Goal: Obtain resource: Download file/media

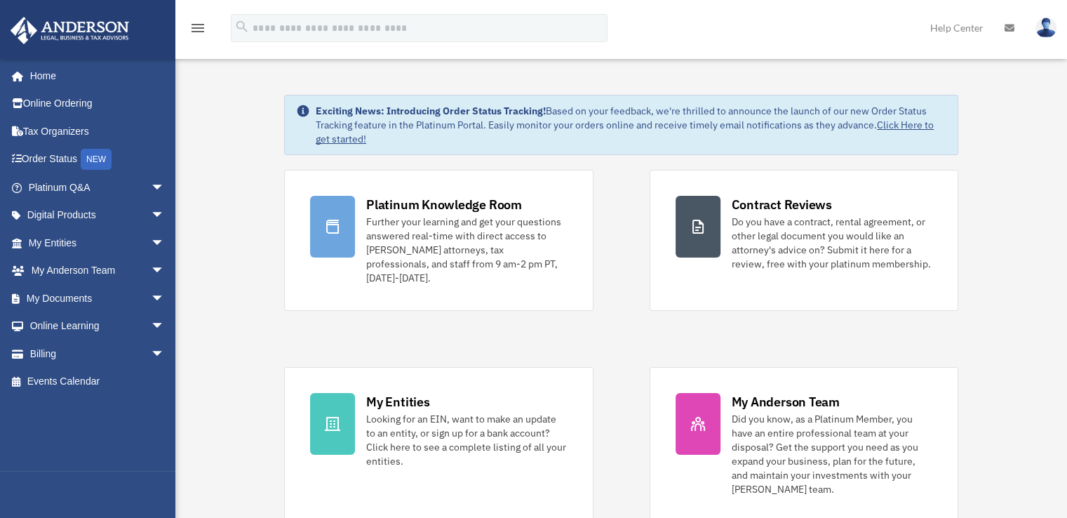
click at [151, 295] on span "arrow_drop_down" at bounding box center [165, 298] width 28 height 29
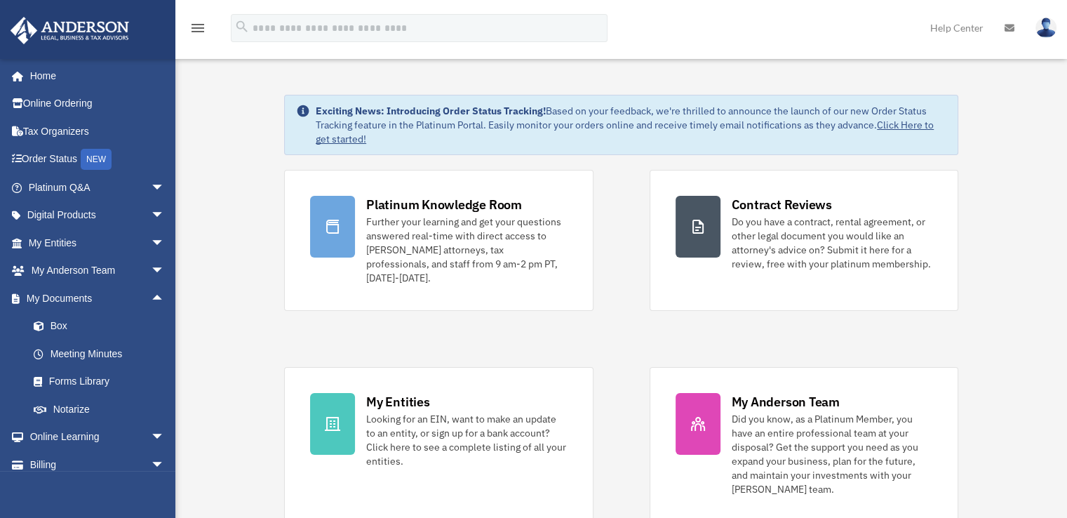
click at [77, 380] on link "Forms Library" at bounding box center [103, 382] width 166 height 28
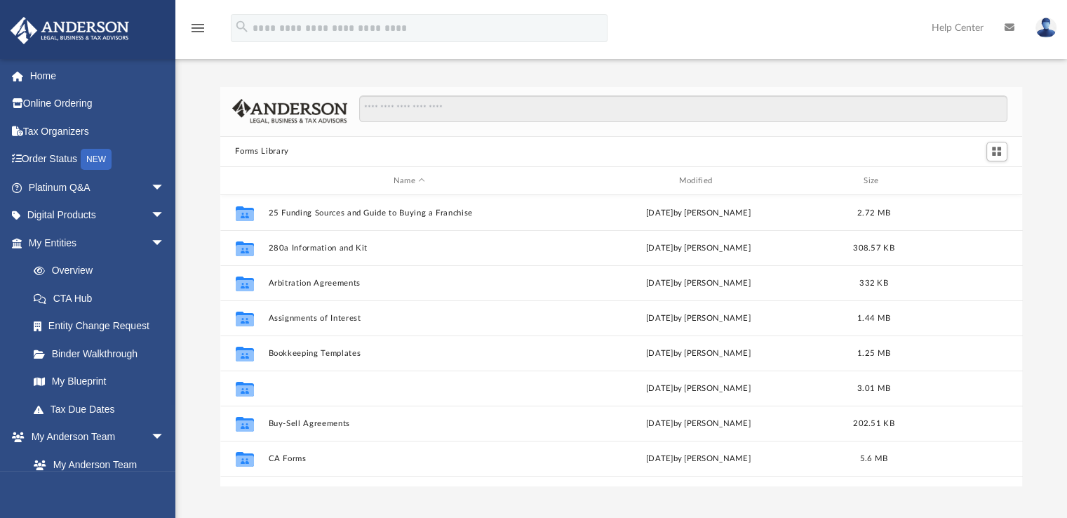
click at [312, 387] on button "Business Agreements and Corporate Forms" at bounding box center [409, 388] width 283 height 9
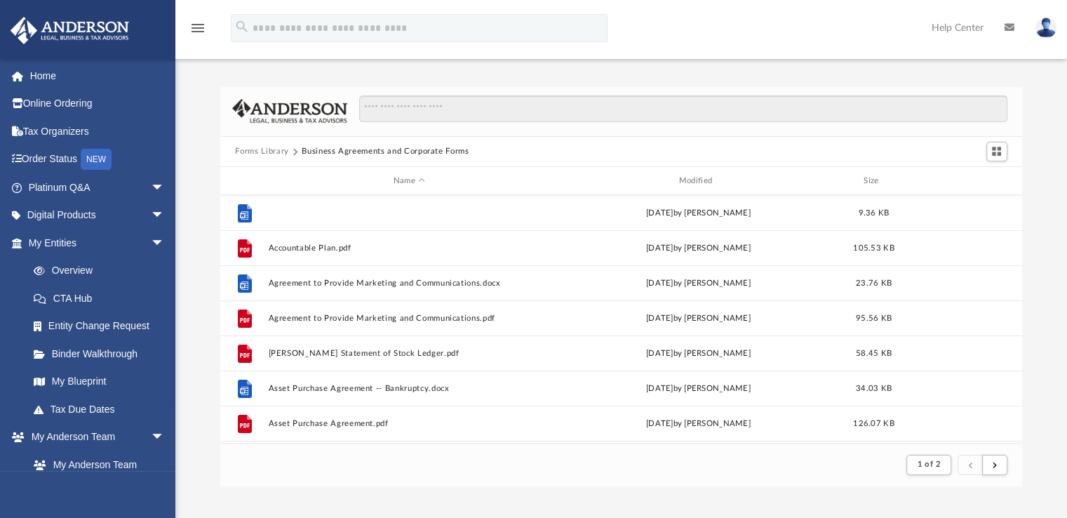
click at [320, 210] on button "Accountable Plan.docx" at bounding box center [409, 212] width 283 height 9
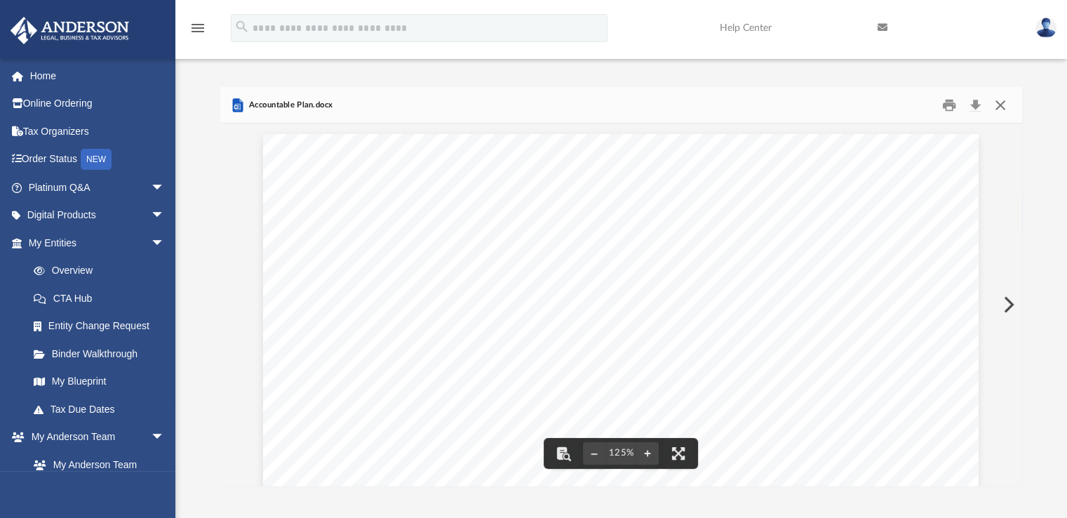
click at [998, 105] on button "Close" at bounding box center [1000, 105] width 25 height 22
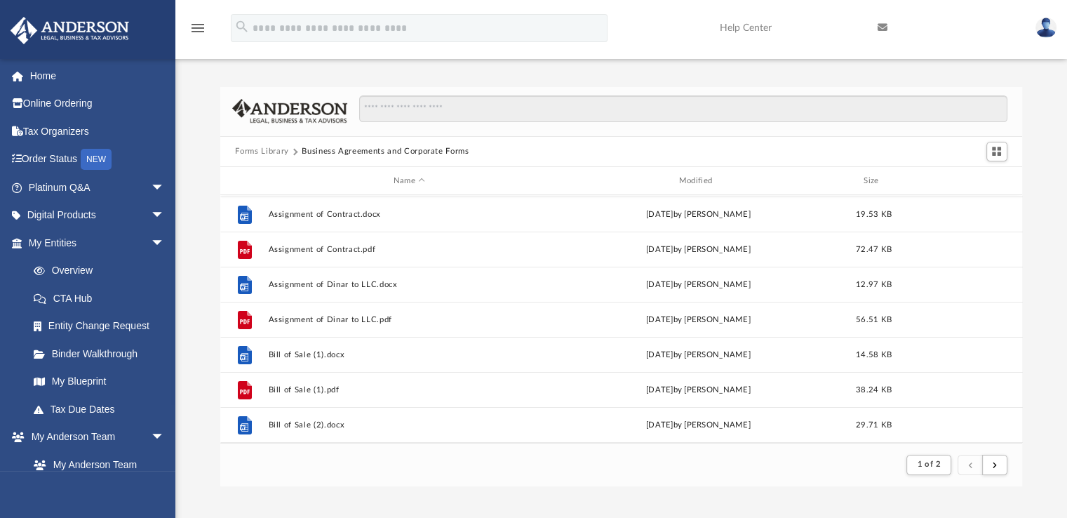
scroll to position [243, 0]
click at [306, 147] on button "Business Agreements and Corporate Forms" at bounding box center [385, 151] width 167 height 13
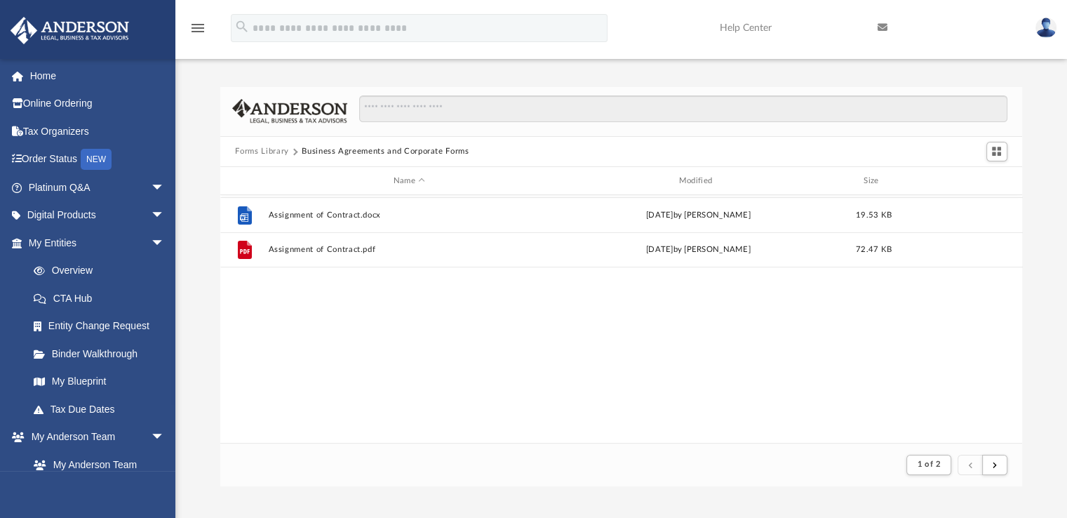
scroll to position [0, 0]
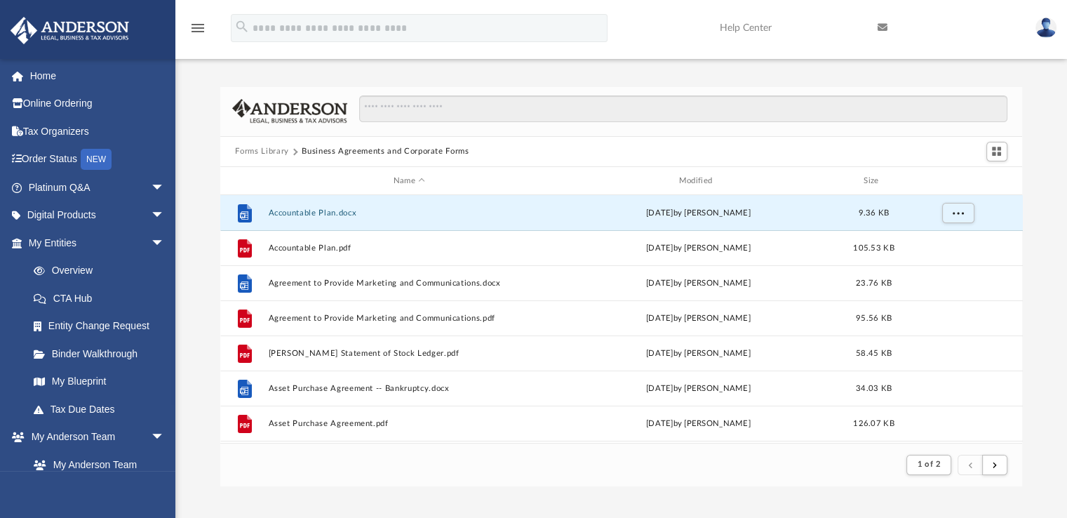
click at [276, 154] on button "Forms Library" at bounding box center [261, 151] width 53 height 13
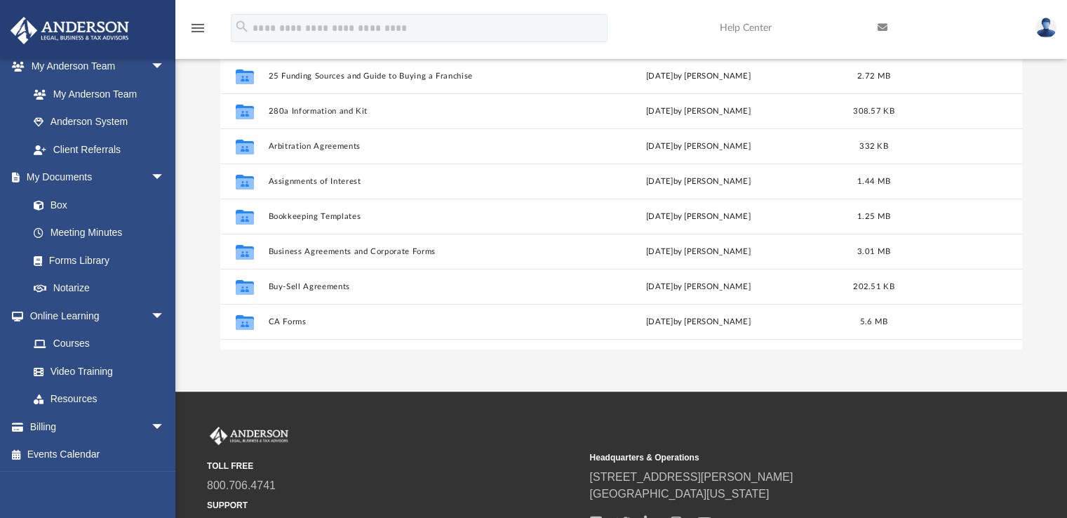
scroll to position [140, 0]
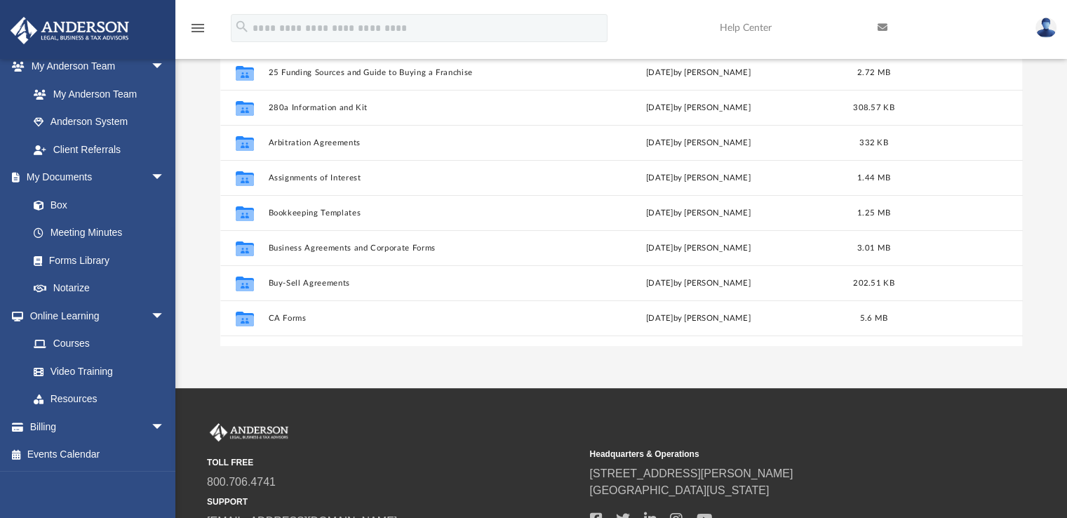
click at [151, 421] on span "arrow_drop_down" at bounding box center [165, 427] width 28 height 29
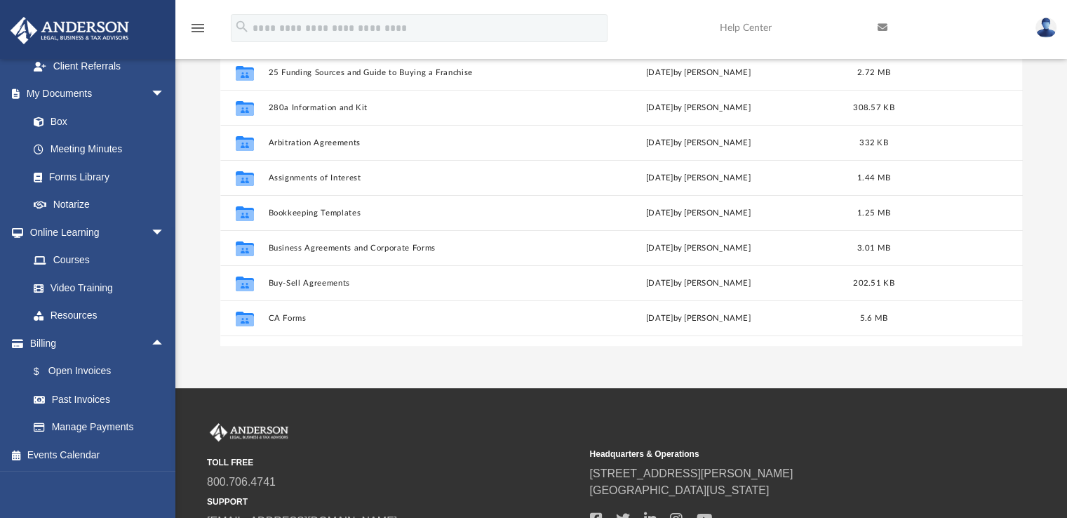
scroll to position [455, 0]
click at [80, 368] on link "$ Open Invoices" at bounding box center [103, 370] width 166 height 29
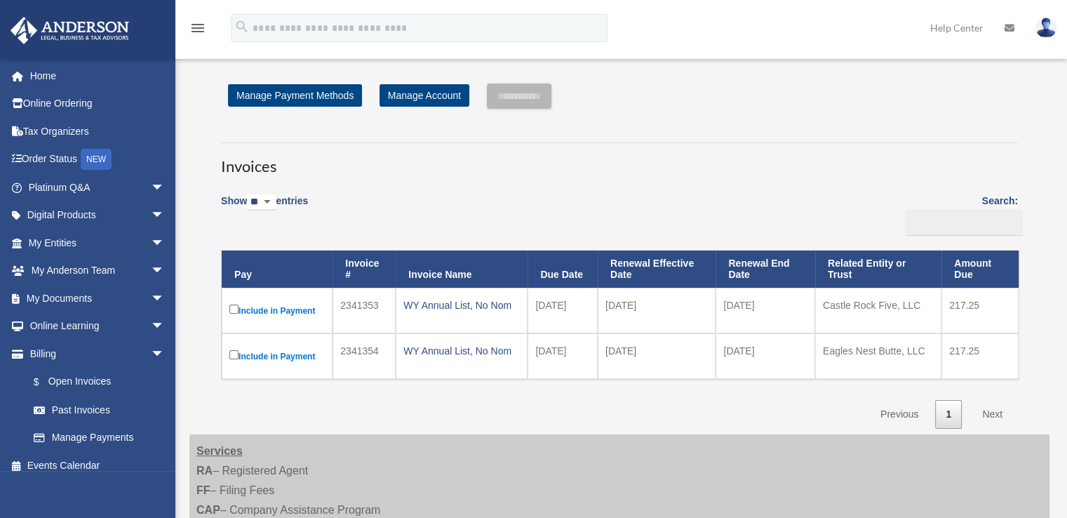
click at [1052, 26] on img at bounding box center [1046, 28] width 21 height 20
click at [790, 122] on link "Logout" at bounding box center [818, 122] width 140 height 29
